Goal: Check status: Check status

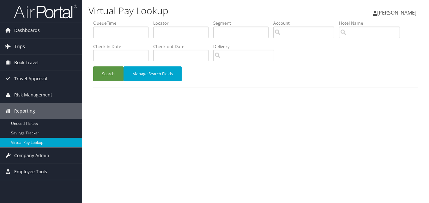
click at [247, 81] on div "Search Manage Search Fields" at bounding box center [255, 76] width 334 height 21
click at [166, 36] on input "text" at bounding box center [180, 33] width 55 height 12
paste input "HOXELD"
click at [93, 66] on button "Search" at bounding box center [108, 73] width 30 height 15
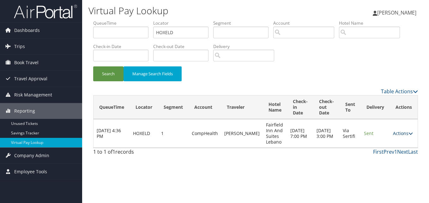
click at [399, 134] on link "Actions" at bounding box center [403, 133] width 20 height 6
click at [392, 154] on link "Logs" at bounding box center [391, 153] width 40 height 11
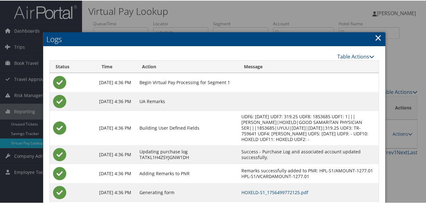
click at [375, 37] on link "×" at bounding box center [378, 37] width 7 height 13
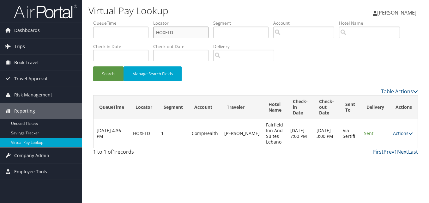
drag, startPoint x: 114, startPoint y: 33, endPoint x: 107, endPoint y: 33, distance: 6.3
click at [109, 20] on ul "QueueTime Locator HOXELD Segment Account Traveler Hotel Name Check-in Date Chec…" at bounding box center [255, 20] width 325 height 0
click at [93, 66] on button "Search" at bounding box center [108, 73] width 30 height 15
drag, startPoint x: 179, startPoint y: 29, endPoint x: 159, endPoint y: 23, distance: 20.4
click at [179, 29] on input "HOXELD" at bounding box center [180, 33] width 55 height 12
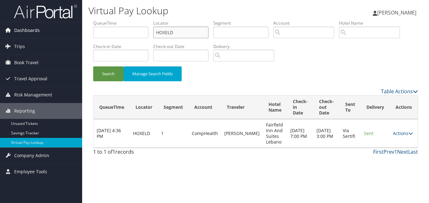
drag, startPoint x: 89, startPoint y: 37, endPoint x: 74, endPoint y: 37, distance: 15.8
click at [74, 37] on div "Dashboards AirPortal 360™ (Manager) My Travel Dashboard Trips Airtinerary® Look…" at bounding box center [214, 101] width 429 height 203
paste input "JQKJNV"
type input "JQKJNV"
click at [93, 66] on button "Search" at bounding box center [108, 73] width 30 height 15
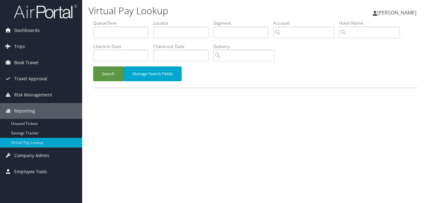
click at [222, 79] on div "Search Manage Search Fields" at bounding box center [255, 76] width 334 height 21
click at [178, 34] on input "text" at bounding box center [180, 33] width 55 height 12
paste input "JQKJNV"
click at [93, 66] on button "Search" at bounding box center [108, 73] width 30 height 15
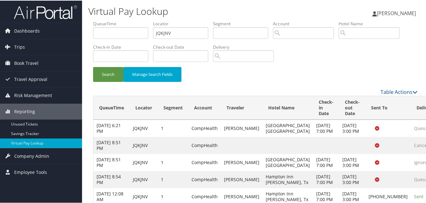
click at [289, 75] on div "Search Manage Search Fields" at bounding box center [255, 76] width 334 height 21
click at [353, 80] on div "Search Manage Search Fields" at bounding box center [255, 76] width 334 height 21
click at [278, 80] on div "Search Manage Search Fields" at bounding box center [255, 76] width 334 height 21
click at [272, 77] on div "Search Manage Search Fields" at bounding box center [255, 76] width 334 height 21
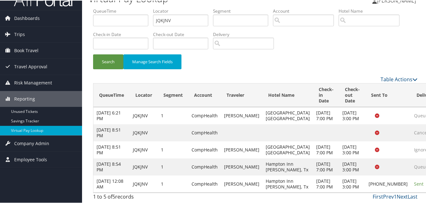
scroll to position [52, 0]
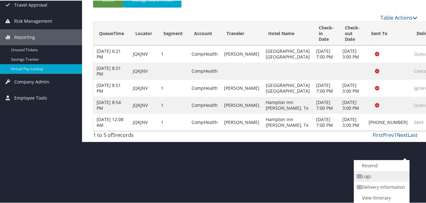
click at [373, 173] on link "Logs" at bounding box center [381, 175] width 54 height 11
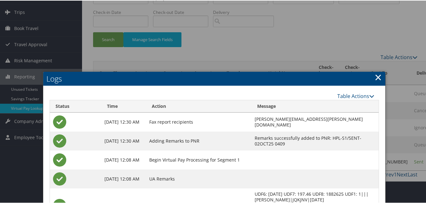
scroll to position [33, 0]
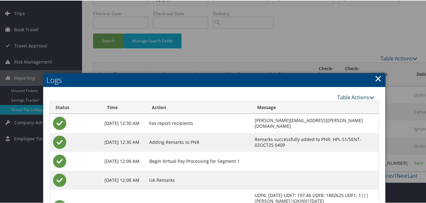
click at [377, 77] on link "×" at bounding box center [378, 77] width 7 height 13
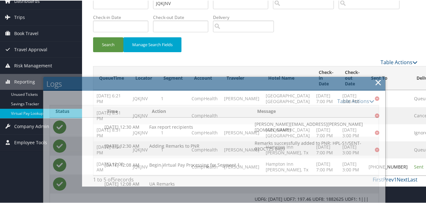
scroll to position [0, 0]
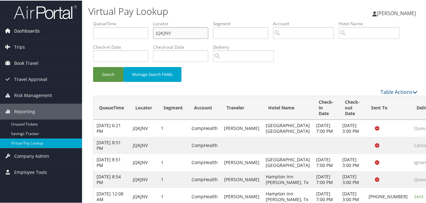
drag, startPoint x: 139, startPoint y: 33, endPoint x: 75, endPoint y: 31, distance: 64.2
click at [77, 31] on div "Dashboards AirPortal 360™ (Manager) My Travel Dashboard Trips Airtinerary® Look…" at bounding box center [214, 107] width 429 height 215
paste input "SGKRQC"
click at [93, 66] on button "Search" at bounding box center [108, 73] width 30 height 15
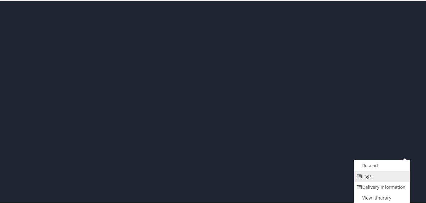
click at [378, 178] on link "Logs" at bounding box center [381, 175] width 54 height 11
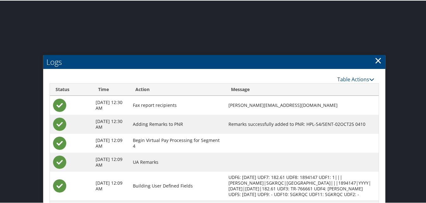
scroll to position [226, 0]
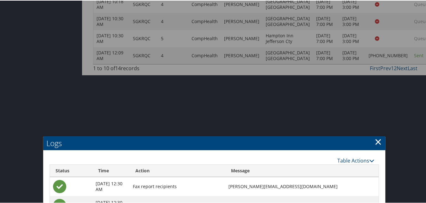
click at [379, 144] on link "×" at bounding box center [378, 141] width 7 height 13
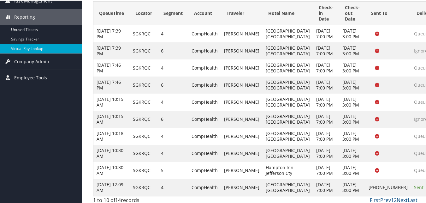
scroll to position [0, 0]
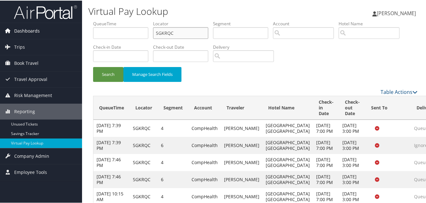
drag, startPoint x: 187, startPoint y: 34, endPoint x: 80, endPoint y: 31, distance: 107.1
click at [80, 31] on div "Dashboards AirPortal 360™ (Manager) My Travel Dashboard Trips Airtinerary® Look…" at bounding box center [214, 150] width 429 height 301
paste input "DOWUYF"
click at [93, 66] on button "Search" at bounding box center [108, 73] width 30 height 15
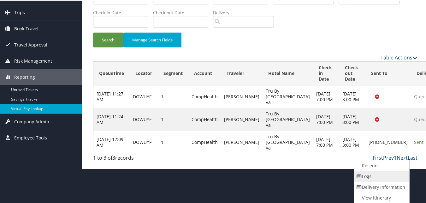
click at [377, 176] on link "Logs" at bounding box center [381, 175] width 54 height 11
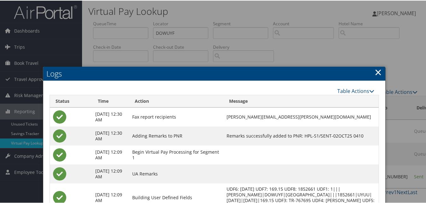
click at [376, 74] on link "×" at bounding box center [378, 71] width 7 height 13
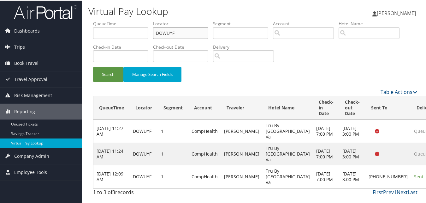
click at [196, 32] on input "DOWUYF" at bounding box center [180, 33] width 55 height 12
paste input "JOMZRU"
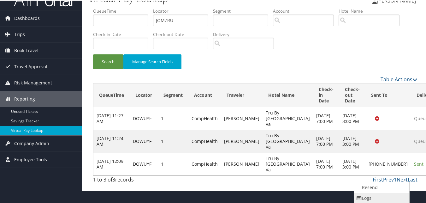
scroll to position [34, 0]
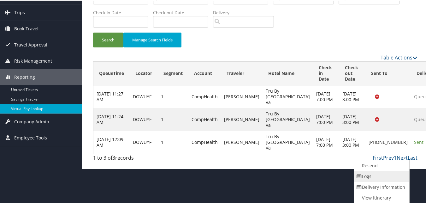
click at [372, 176] on link "Logs" at bounding box center [381, 175] width 54 height 11
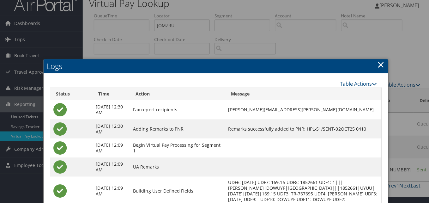
scroll to position [0, 0]
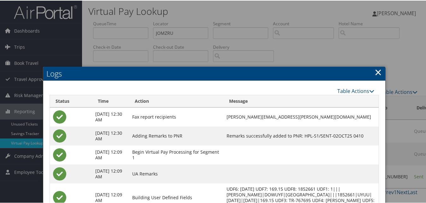
click at [375, 70] on link "×" at bounding box center [378, 71] width 7 height 13
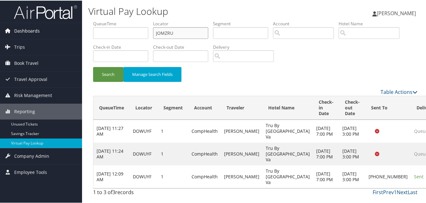
drag, startPoint x: 129, startPoint y: 33, endPoint x: 80, endPoint y: 33, distance: 49.0
click at [82, 33] on div "Dashboards AirPortal 360™ (Manager) My Travel Dashboard Trips Airtinerary® Look…" at bounding box center [214, 101] width 429 height 203
click at [93, 66] on button "Search" at bounding box center [108, 73] width 30 height 15
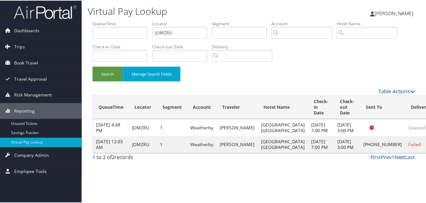
scroll to position [15, 0]
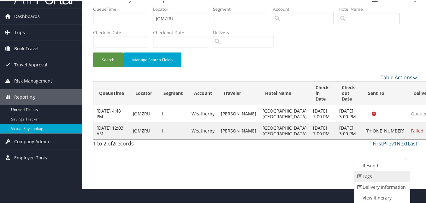
click at [379, 178] on link "Logs" at bounding box center [382, 175] width 54 height 11
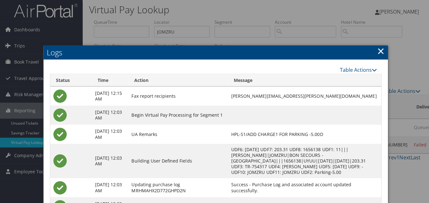
scroll to position [0, 0]
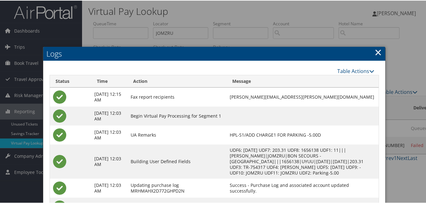
click at [375, 51] on link "×" at bounding box center [378, 51] width 7 height 13
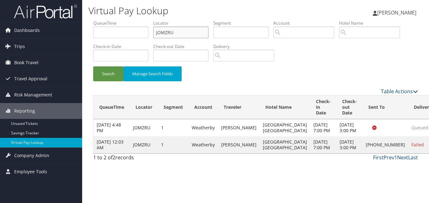
drag, startPoint x: 181, startPoint y: 34, endPoint x: 46, endPoint y: 13, distance: 136.8
click at [53, 12] on div "Dashboards AirPortal 360™ (Manager) My Travel Dashboard Trips Airtinerary® Look…" at bounding box center [214, 101] width 429 height 203
paste input "WLRYTD"
click at [93, 66] on button "Search" at bounding box center [108, 73] width 30 height 15
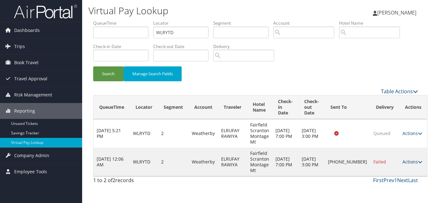
click at [402, 162] on link "Actions" at bounding box center [412, 162] width 20 height 6
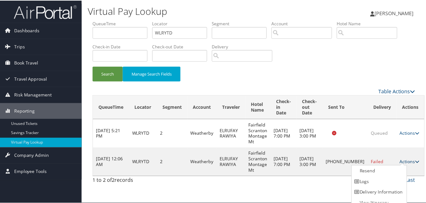
scroll to position [6, 0]
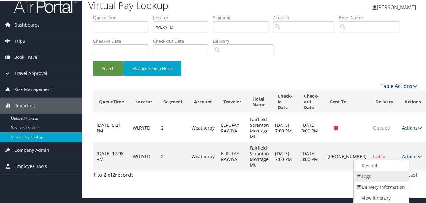
click at [365, 176] on link "Logs" at bounding box center [381, 175] width 54 height 11
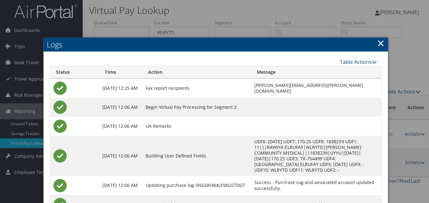
scroll to position [0, 0]
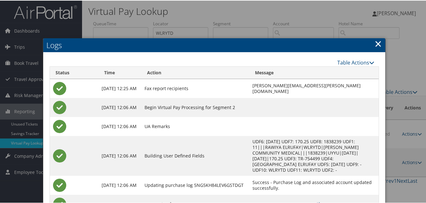
click at [378, 41] on link "×" at bounding box center [378, 43] width 7 height 13
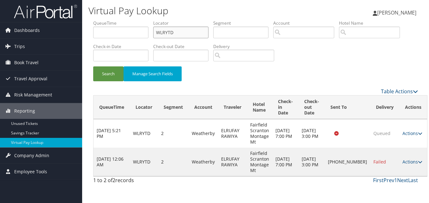
drag, startPoint x: 152, startPoint y: 36, endPoint x: 121, endPoint y: 36, distance: 31.0
click at [121, 20] on ul "QueueTime Locator WLRYTD Segment Account Traveler Hotel Name Check-in Date Chec…" at bounding box center [255, 20] width 325 height 0
paste input "JQYSSX"
type input "JQYSSX"
click at [93, 66] on button "Search" at bounding box center [108, 73] width 30 height 15
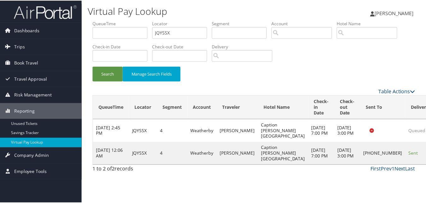
scroll to position [6, 0]
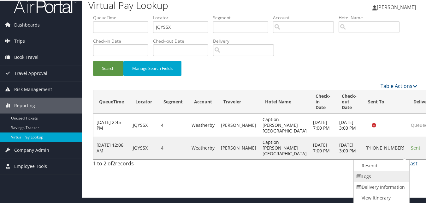
click at [377, 174] on link "Logs" at bounding box center [381, 175] width 54 height 11
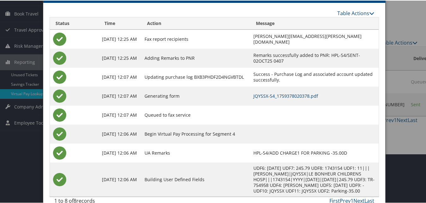
scroll to position [34, 0]
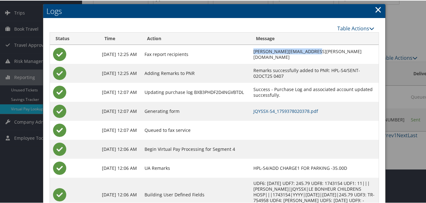
drag, startPoint x: 295, startPoint y: 54, endPoint x: 255, endPoint y: 53, distance: 39.5
click at [255, 53] on td "eric.stellato@cbtravel.com" at bounding box center [314, 53] width 129 height 19
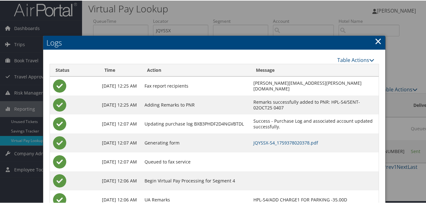
click at [376, 41] on link "×" at bounding box center [378, 40] width 7 height 13
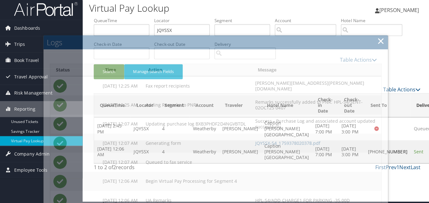
scroll to position [0, 0]
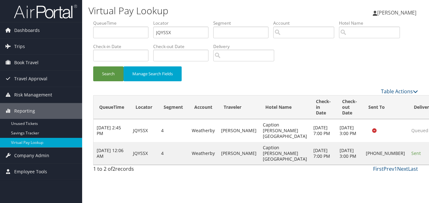
click at [297, 84] on div "Search Manage Search Fields" at bounding box center [255, 76] width 334 height 21
click at [262, 82] on div "Search Manage Search Fields" at bounding box center [255, 76] width 334 height 21
click at [314, 81] on div "Search Manage Search Fields" at bounding box center [255, 76] width 334 height 21
click at [293, 74] on div "Search Manage Search Fields" at bounding box center [255, 76] width 334 height 21
click at [242, 87] on div "Search Manage Search Fields" at bounding box center [255, 76] width 334 height 21
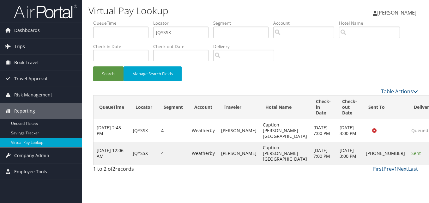
drag, startPoint x: 315, startPoint y: 74, endPoint x: 260, endPoint y: 166, distance: 107.4
click at [314, 75] on div "Search Manage Search Fields" at bounding box center [255, 76] width 334 height 21
